Goal: Task Accomplishment & Management: Manage account settings

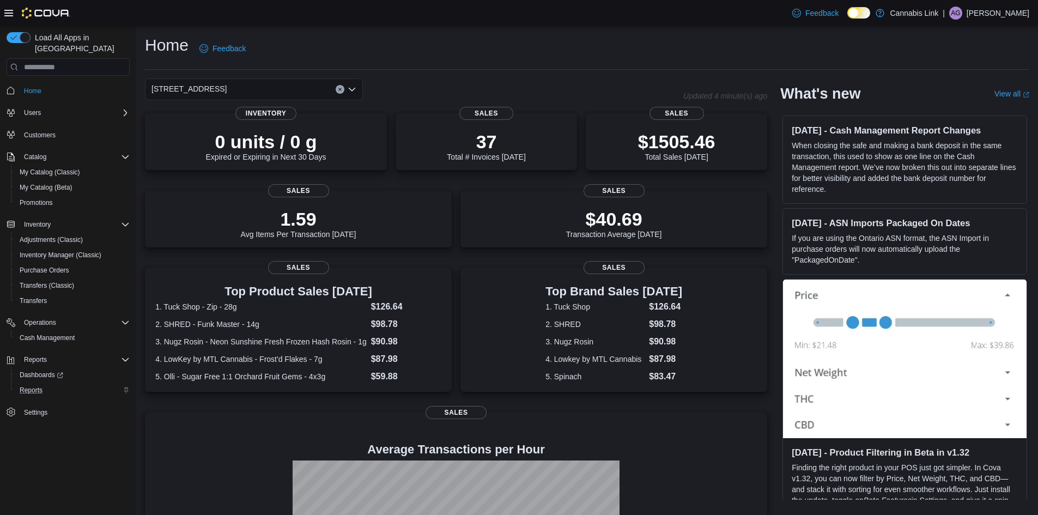
click at [59, 384] on div "Reports" at bounding box center [72, 390] width 114 height 13
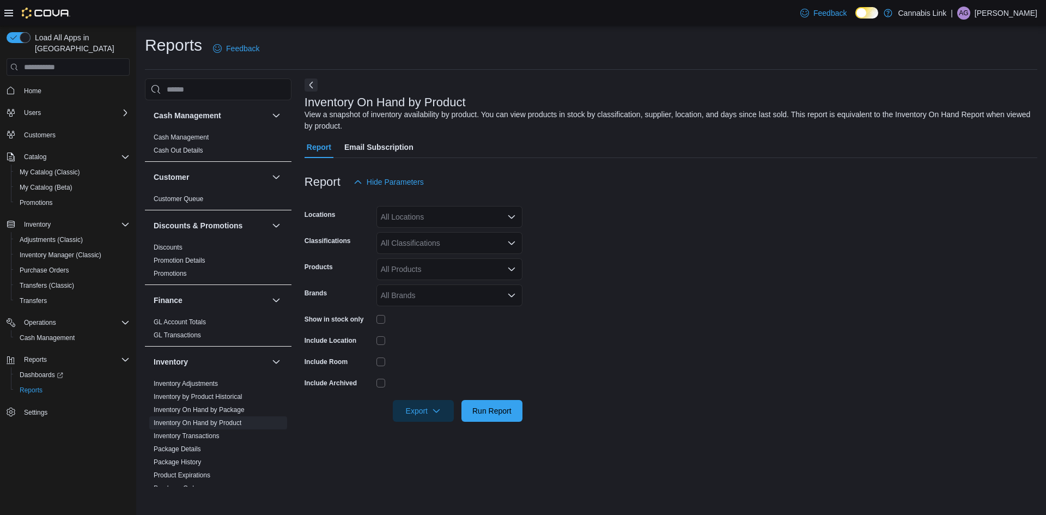
click at [56, 83] on span "Home" at bounding box center [75, 90] width 110 height 14
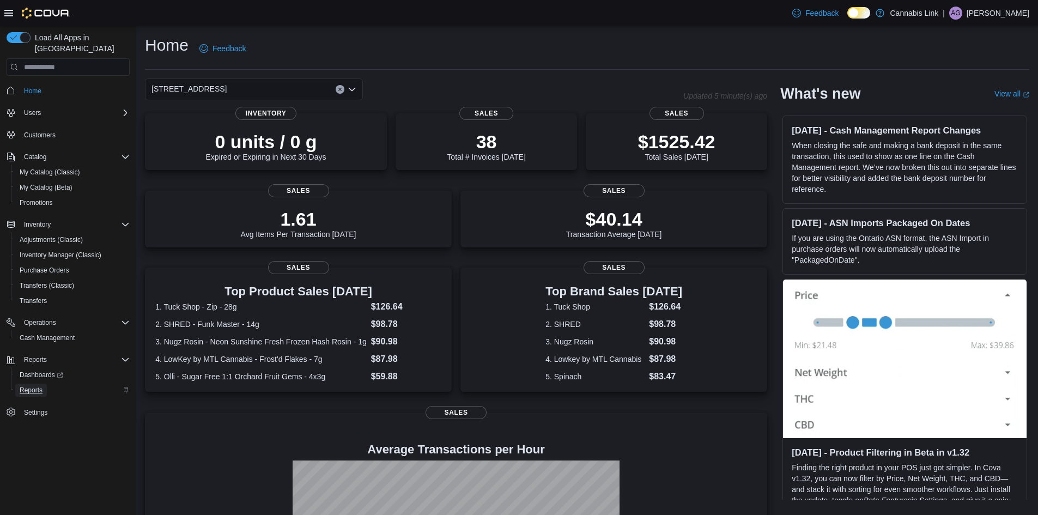
click at [40, 384] on span "Reports" at bounding box center [31, 390] width 23 height 13
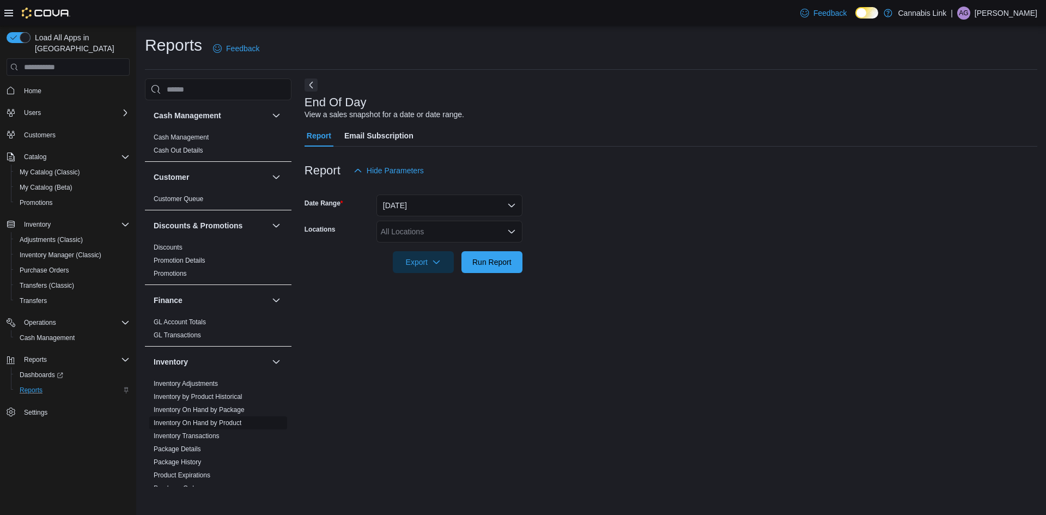
click at [207, 421] on link "Inventory On Hand by Product" at bounding box center [198, 423] width 88 height 8
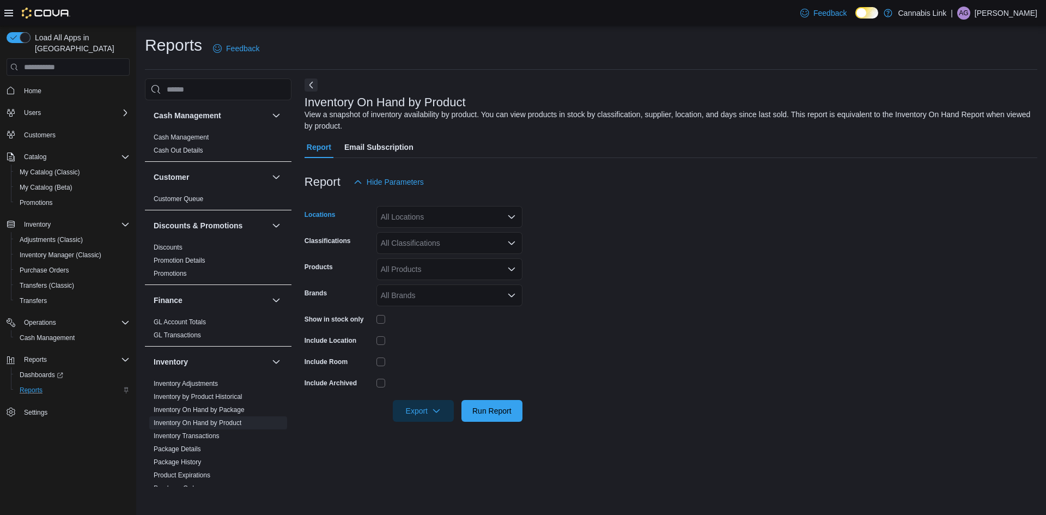
click at [436, 213] on div "All Locations" at bounding box center [450, 217] width 146 height 22
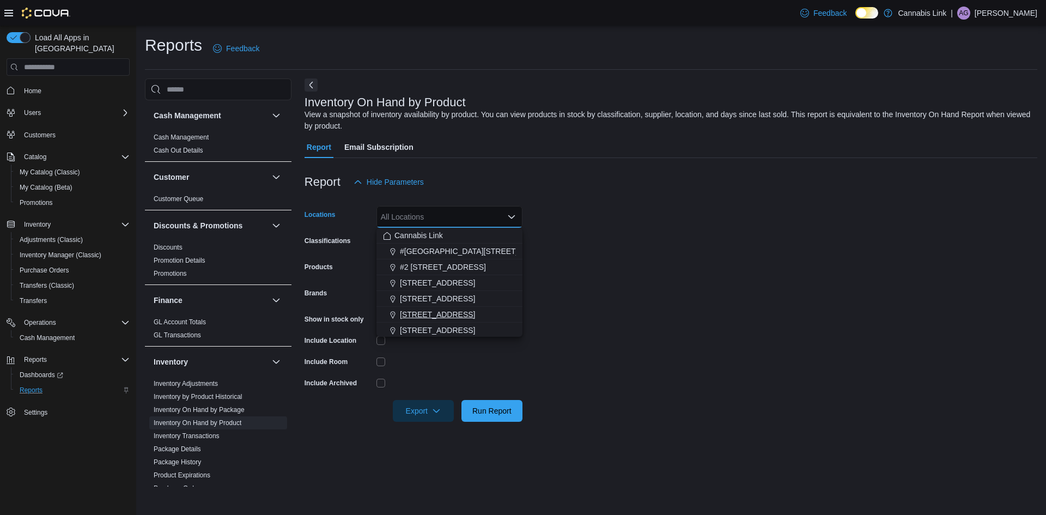
click at [433, 310] on span "[STREET_ADDRESS]" at bounding box center [437, 314] width 75 height 11
click at [620, 380] on form "Locations [STREET_ADDRESS] Selected. [STREET_ADDRESS]. Press Backspace to delet…" at bounding box center [671, 307] width 733 height 229
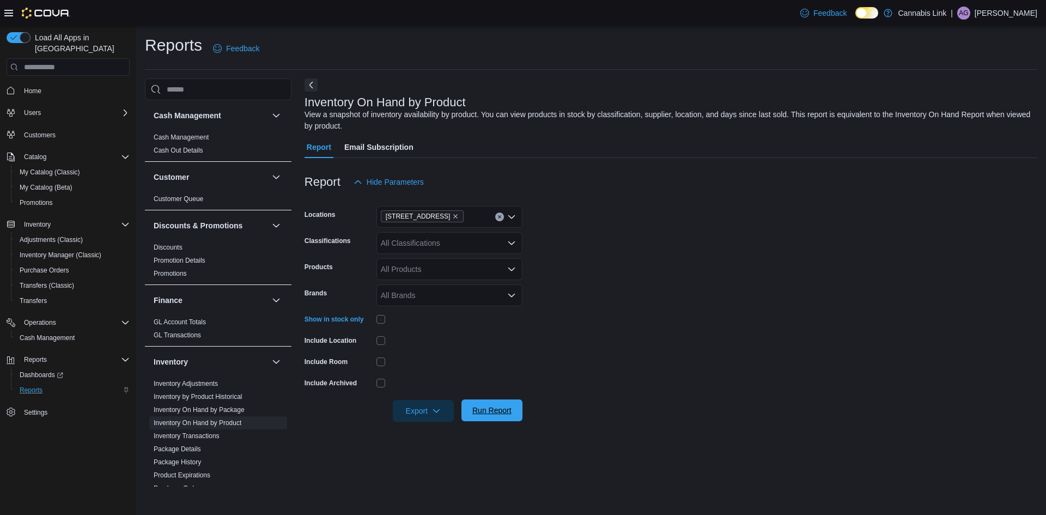
click at [476, 416] on span "Run Report" at bounding box center [492, 411] width 48 height 22
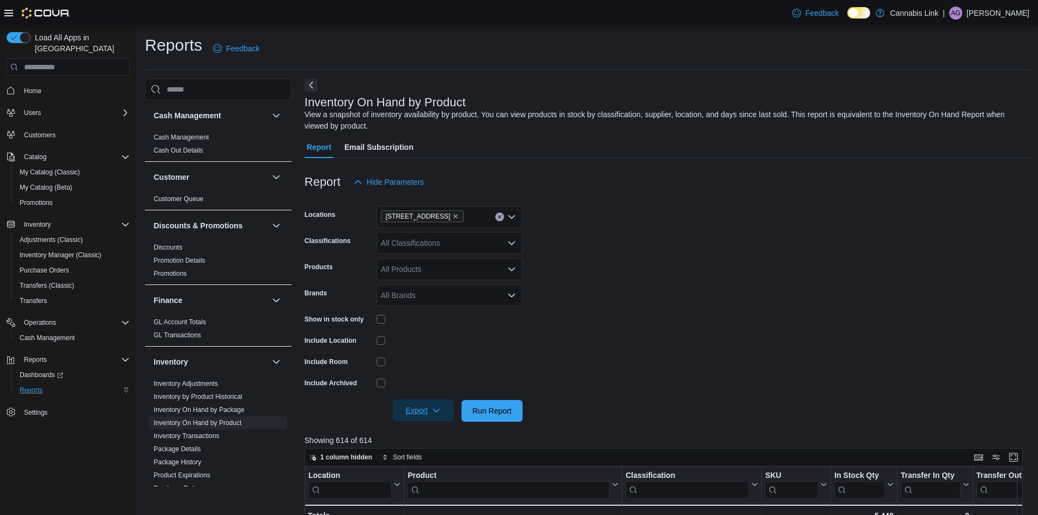
click at [415, 415] on span "Export" at bounding box center [424, 411] width 48 height 22
click at [440, 433] on span "Export to Excel" at bounding box center [425, 432] width 49 height 9
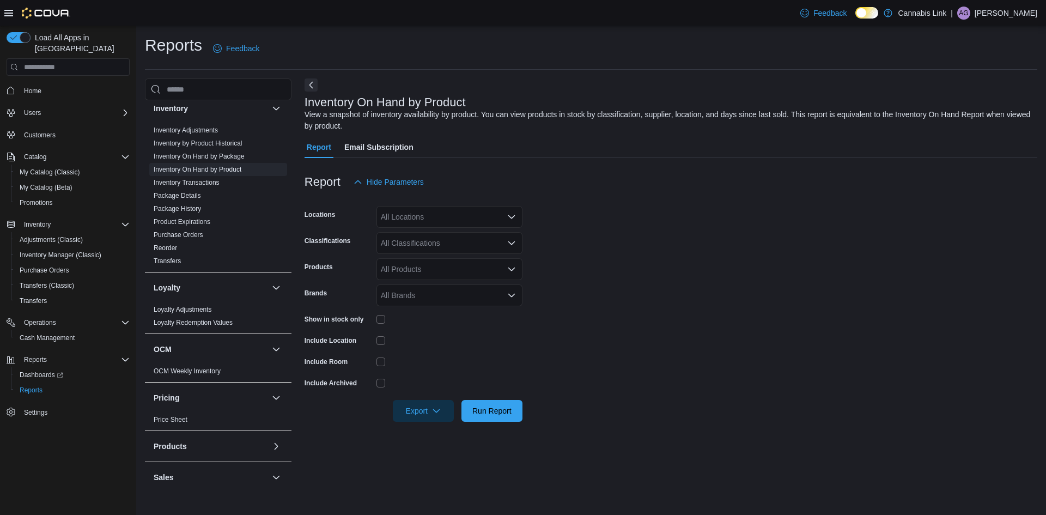
scroll to position [273, 0]
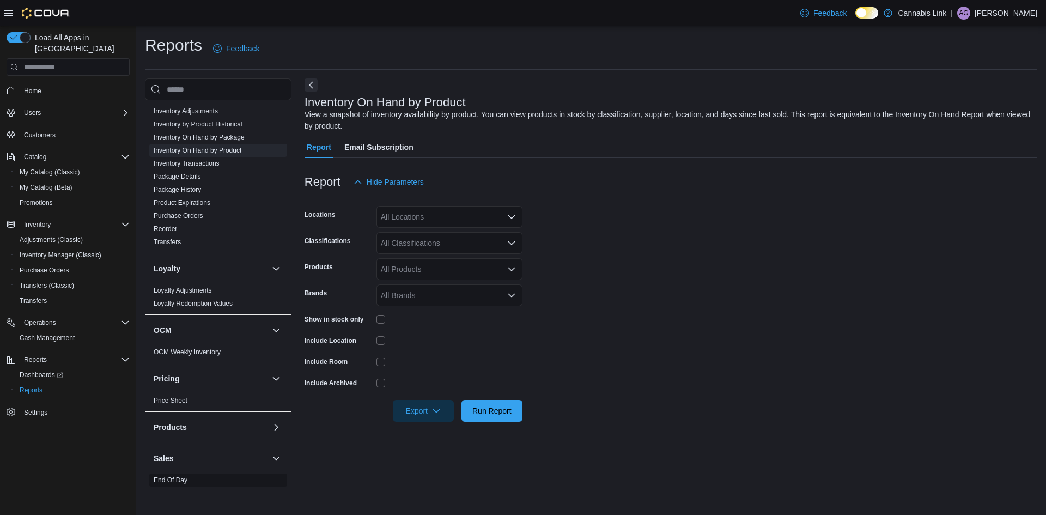
click at [180, 479] on link "End Of Day" at bounding box center [171, 480] width 34 height 8
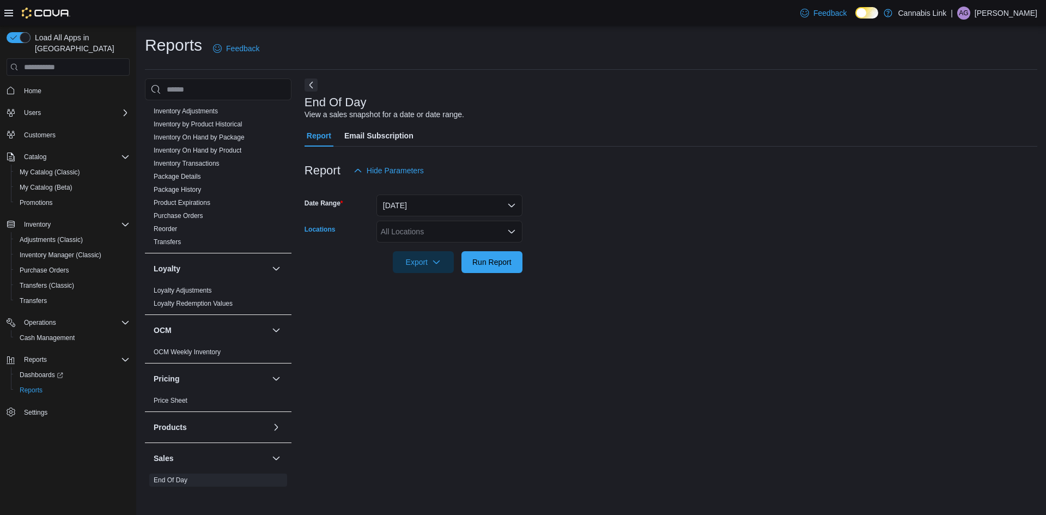
click at [432, 223] on div "All Locations" at bounding box center [450, 232] width 146 height 22
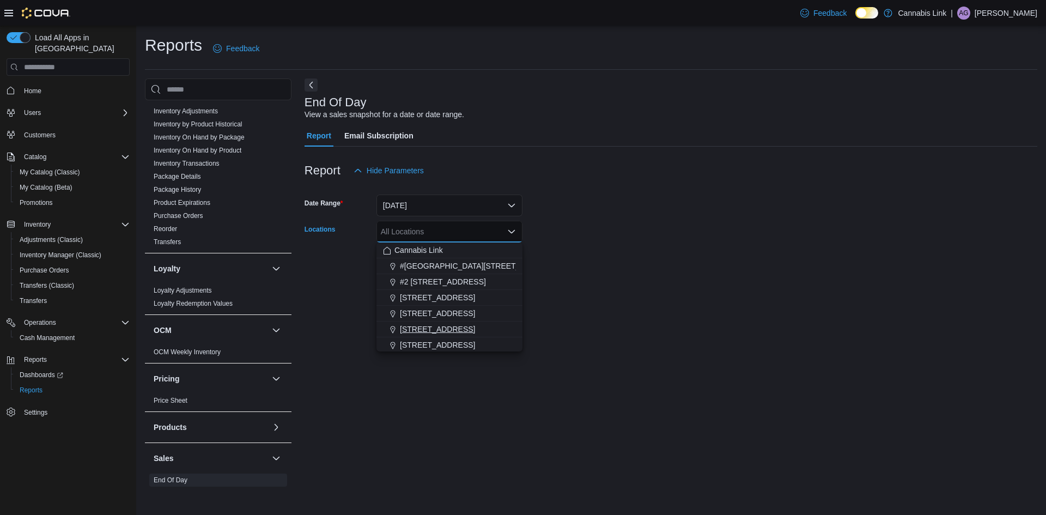
click at [431, 323] on button "[STREET_ADDRESS]" at bounding box center [450, 330] width 146 height 16
click at [648, 340] on div "End Of Day View a sales snapshot for a date or date range. Report Email Subscri…" at bounding box center [671, 282] width 733 height 408
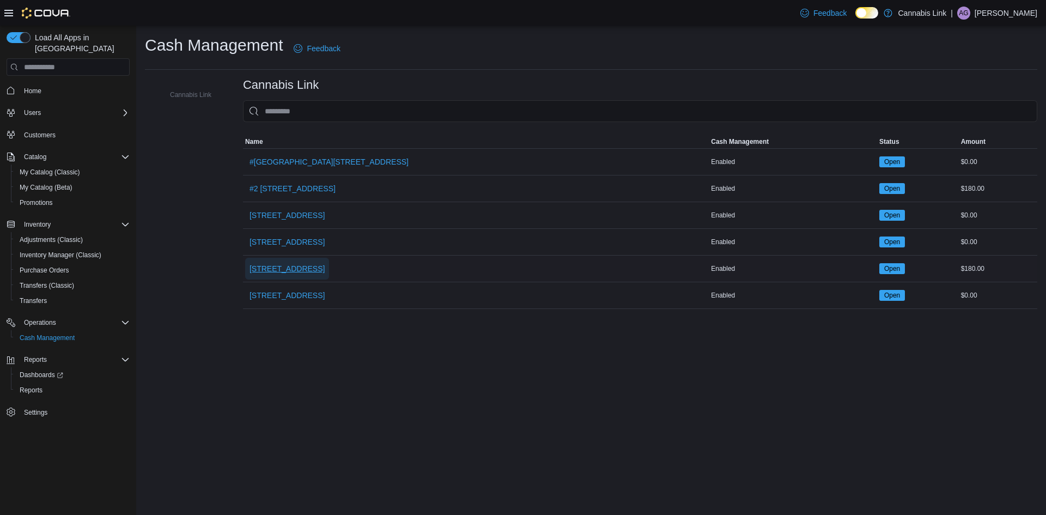
click at [279, 259] on span "[STREET_ADDRESS]" at bounding box center [287, 269] width 75 height 22
